Goal: Check status: Check status

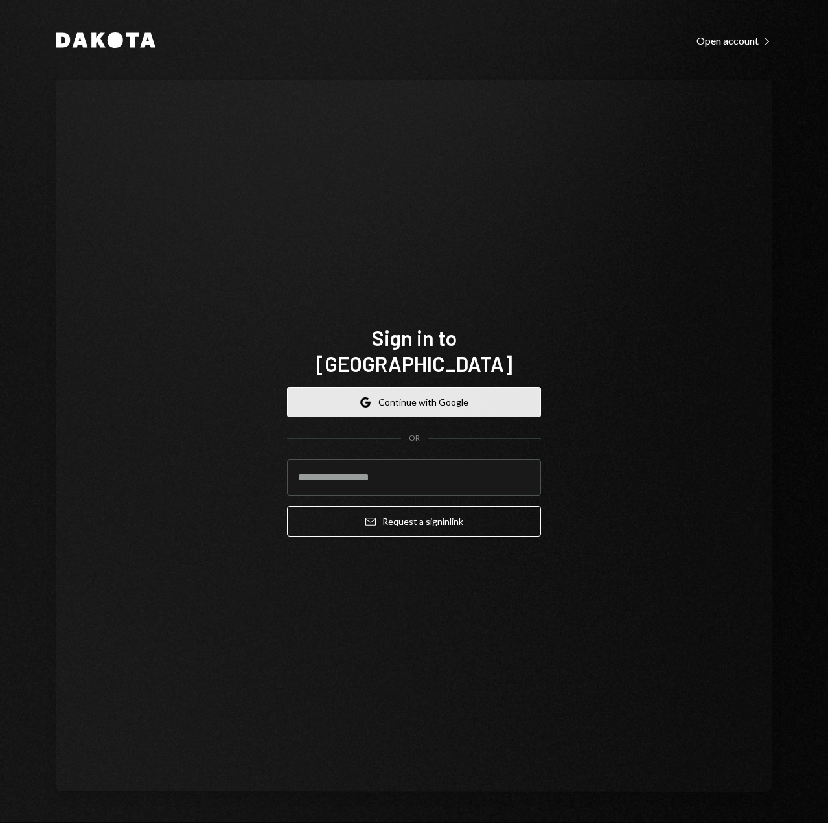
click at [397, 387] on button "Google Continue with Google" at bounding box center [414, 402] width 254 height 30
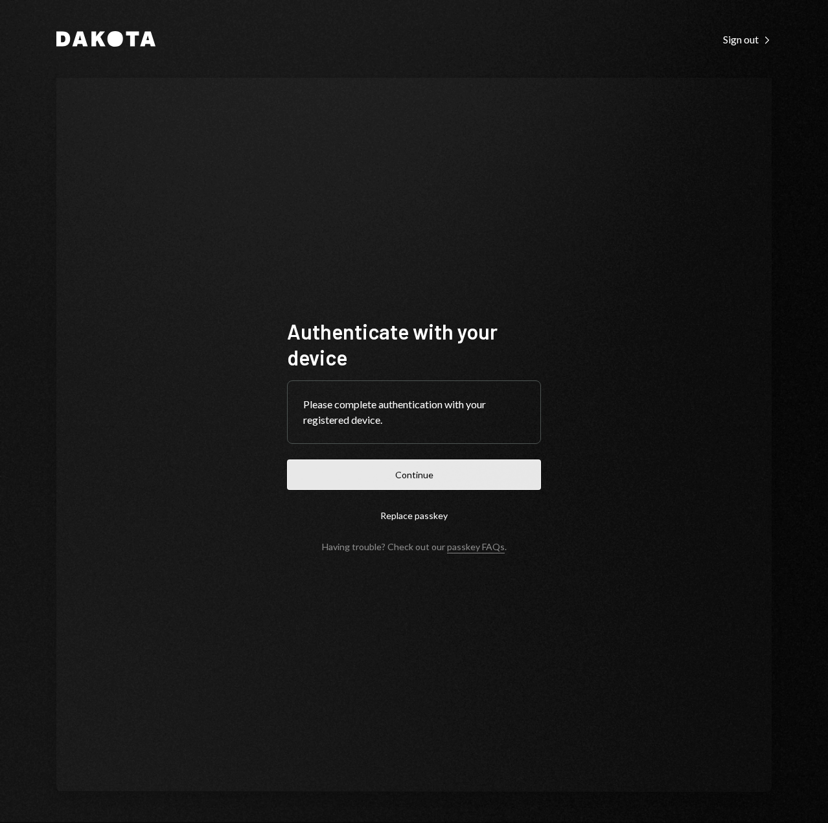
click at [385, 474] on button "Continue" at bounding box center [414, 475] width 254 height 30
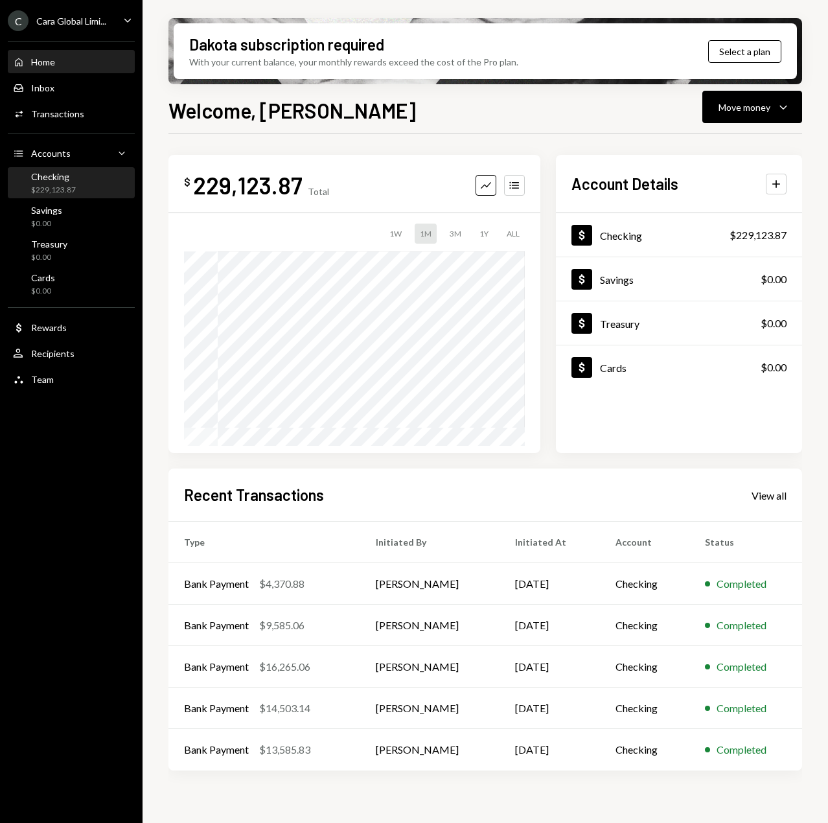
click at [64, 183] on div "Checking $229,123.87" at bounding box center [53, 183] width 45 height 25
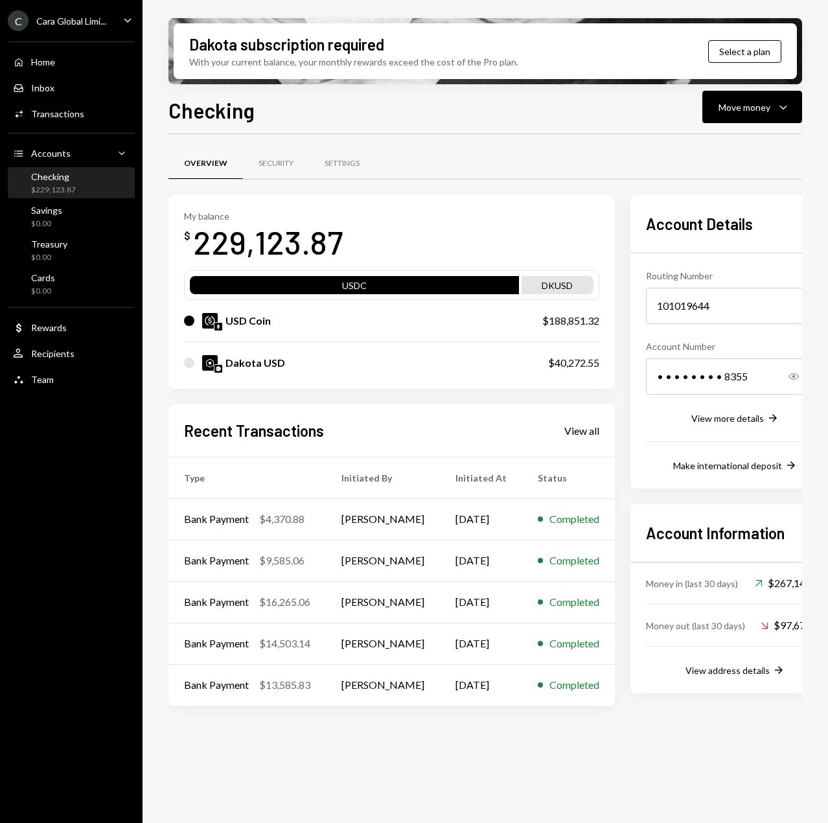
click at [473, 751] on div "Overview Security Settings My balance $ 229,123.87 USDC DKUSD USD Coin $188,851…" at bounding box center [486, 486] width 634 height 704
click at [705, 414] on div "View more details" at bounding box center [728, 418] width 73 height 11
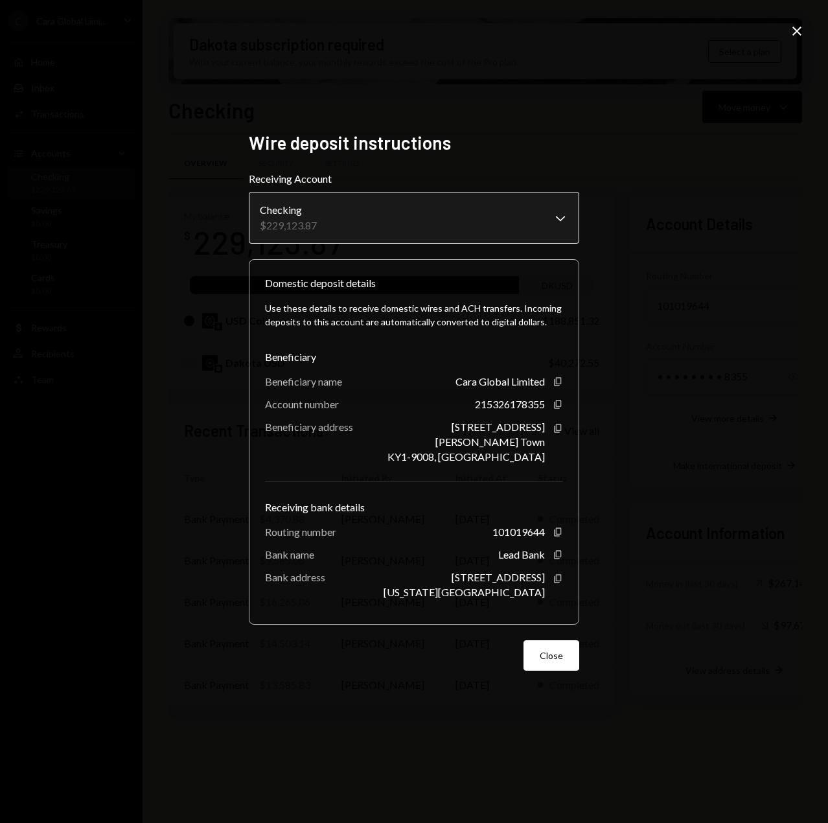
click at [471, 230] on body "C Cara Global Limi... Caret Down Home Home Inbox Inbox Activities Transactions …" at bounding box center [414, 411] width 828 height 823
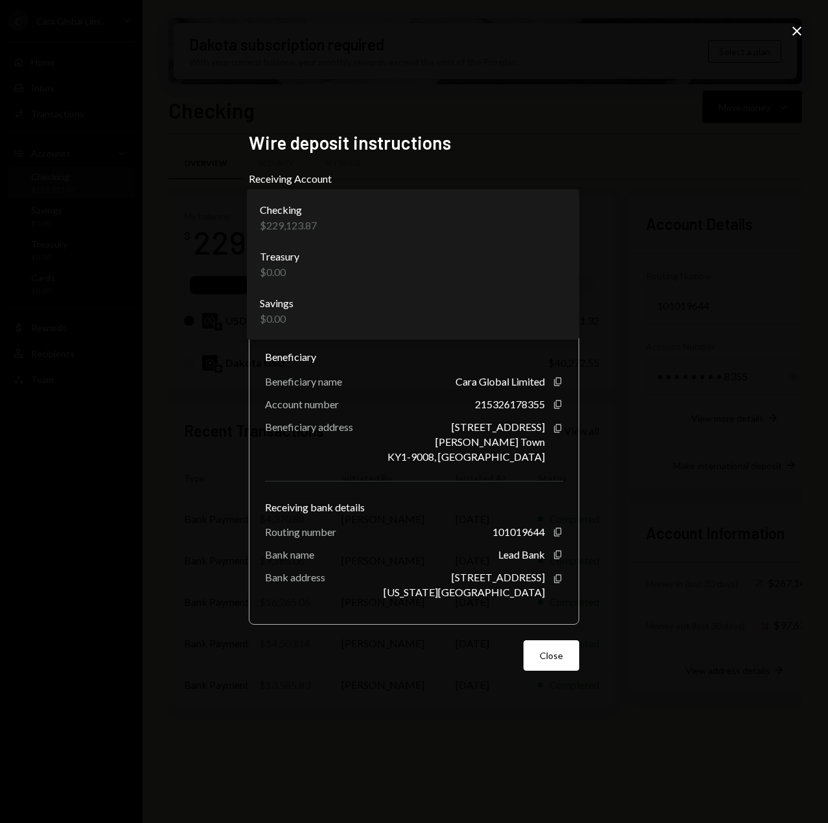
click at [705, 229] on div "**********" at bounding box center [414, 411] width 828 height 823
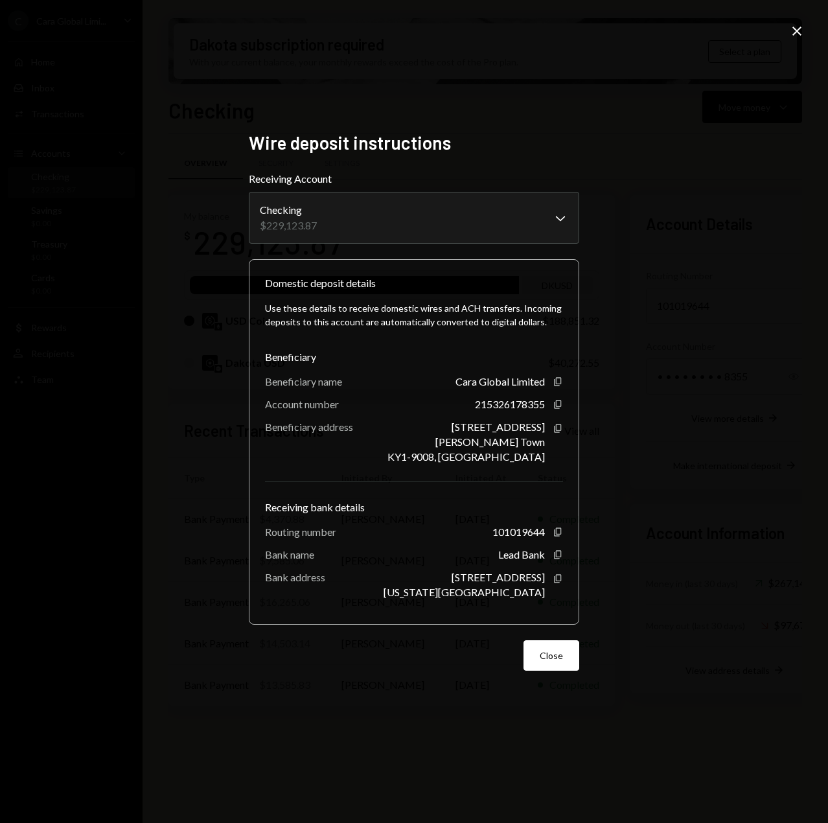
click at [798, 36] on icon "Close" at bounding box center [797, 31] width 16 height 16
